Goal: Use online tool/utility: Use online tool/utility

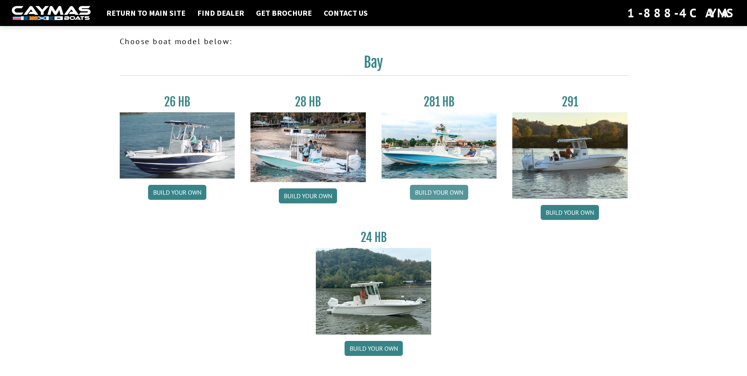
click at [444, 197] on link "Build your own" at bounding box center [439, 192] width 58 height 15
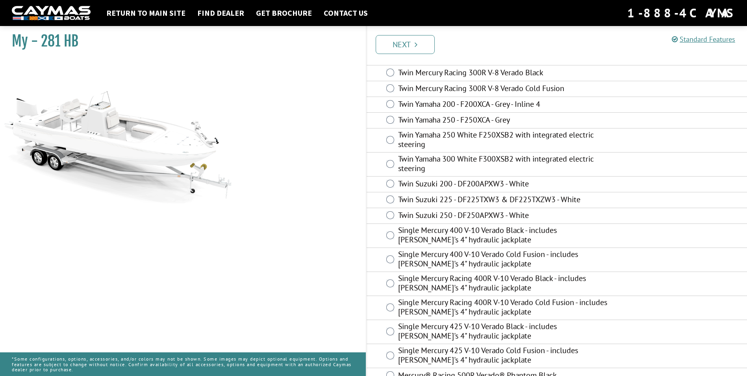
scroll to position [60, 0]
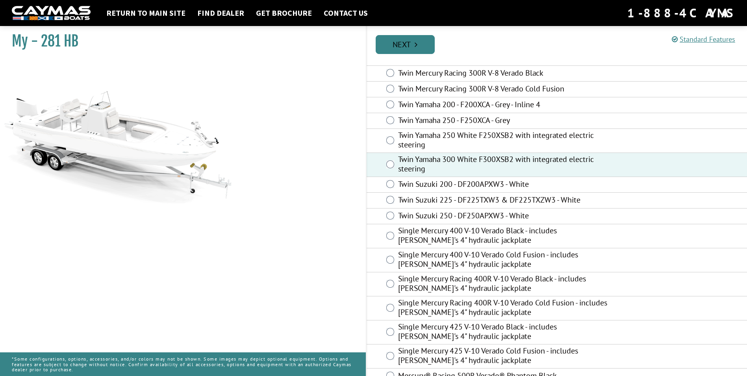
click at [418, 42] on link "Next" at bounding box center [405, 44] width 59 height 19
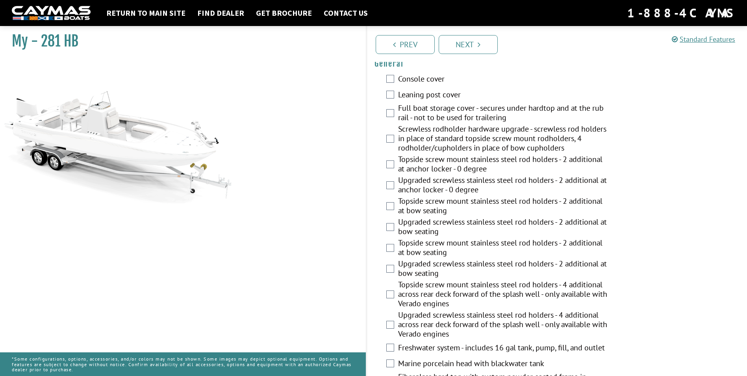
scroll to position [551, 0]
